Goal: Navigation & Orientation: Find specific page/section

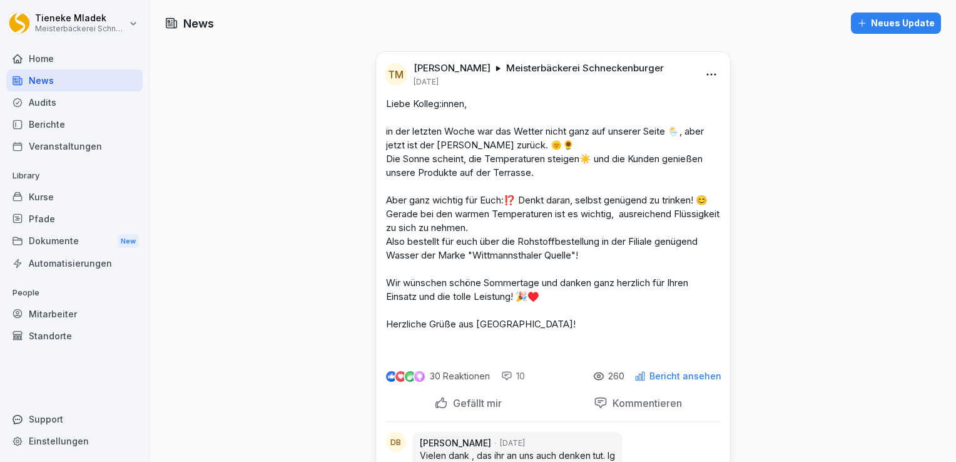
scroll to position [521, 0]
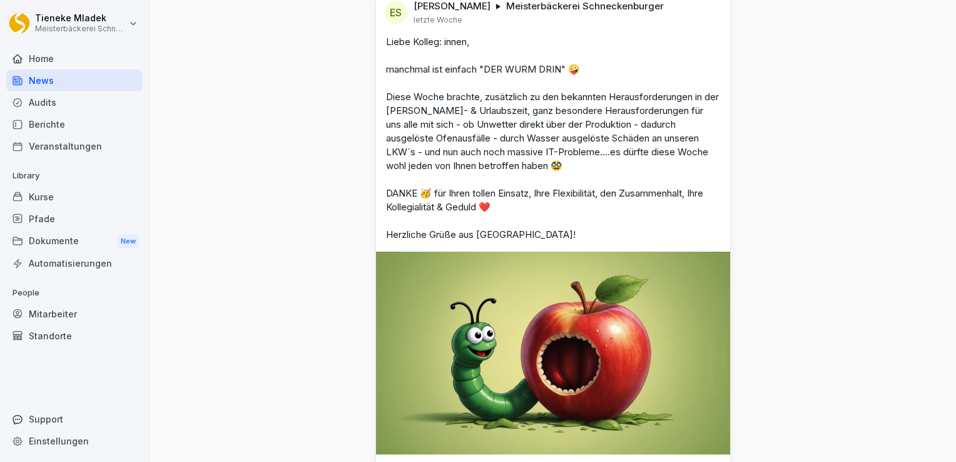
click at [35, 333] on div "Standorte" at bounding box center [74, 336] width 136 height 22
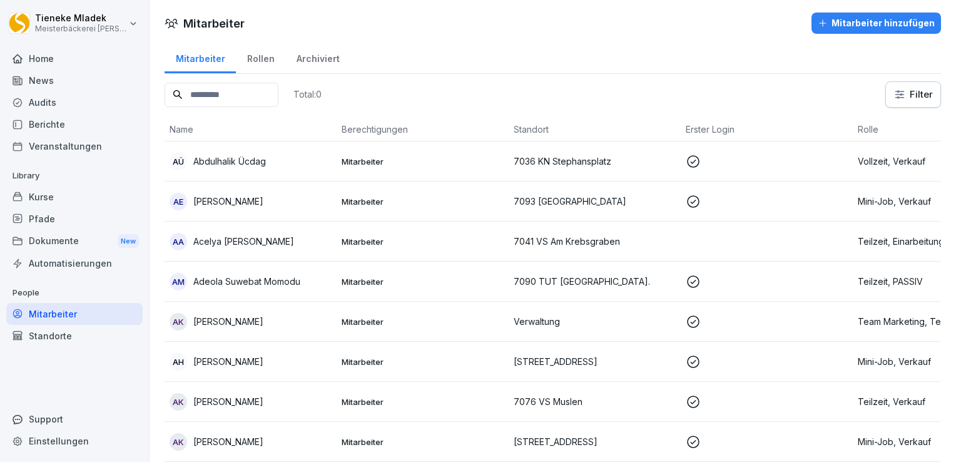
click at [63, 312] on div "Mitarbeiter" at bounding box center [74, 314] width 136 height 22
click at [264, 53] on div "Rollen" at bounding box center [260, 57] width 49 height 32
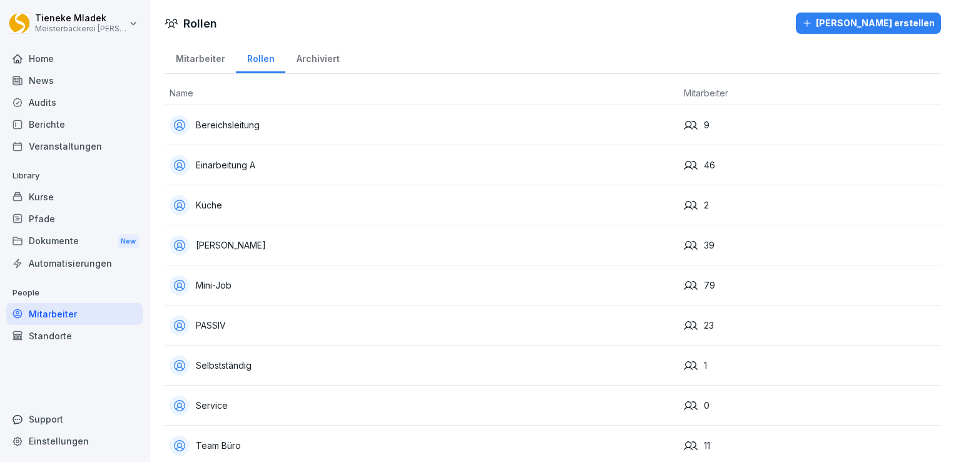
click at [43, 338] on div "Standorte" at bounding box center [74, 336] width 136 height 22
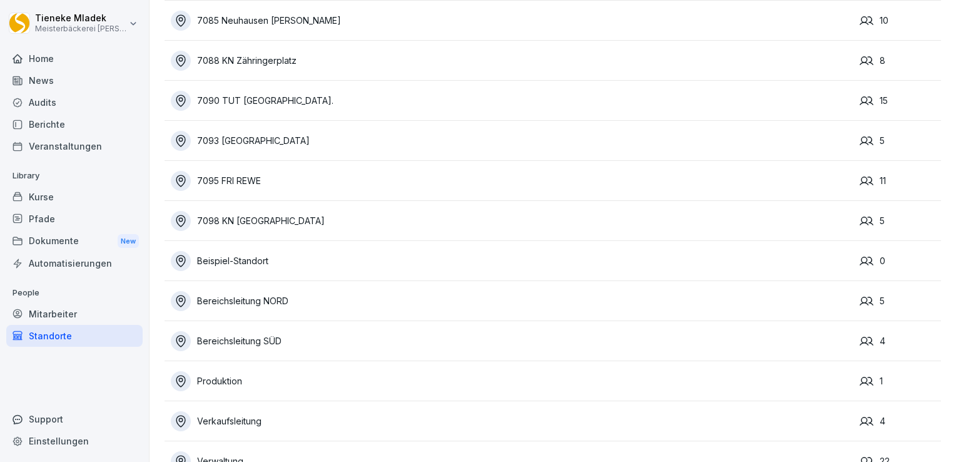
scroll to position [2228, 0]
click at [862, 299] on icon at bounding box center [867, 300] width 14 height 9
click at [330, 312] on td "Bereichsleitung NORD" at bounding box center [509, 300] width 689 height 40
click at [233, 350] on td "Bereichsleitung SÜD" at bounding box center [509, 340] width 689 height 40
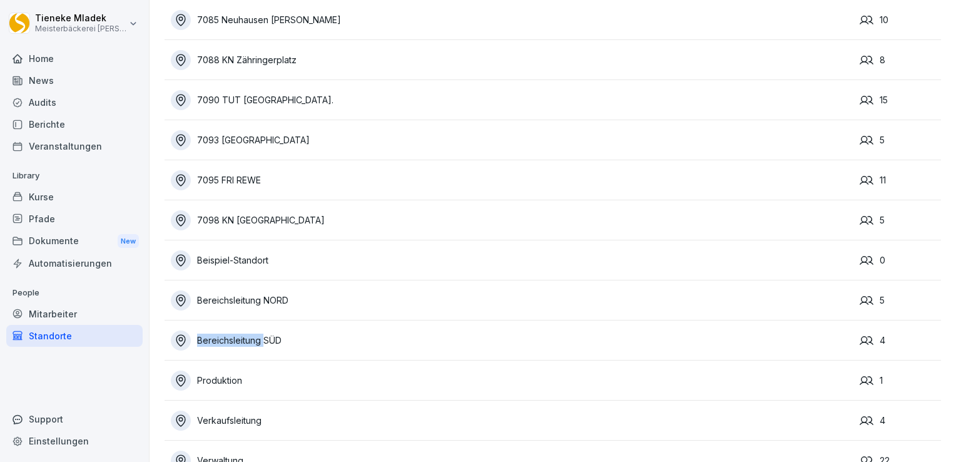
click at [371, 307] on div "Bereichsleitung NORD" at bounding box center [512, 300] width 683 height 20
